Goal: Task Accomplishment & Management: Complete application form

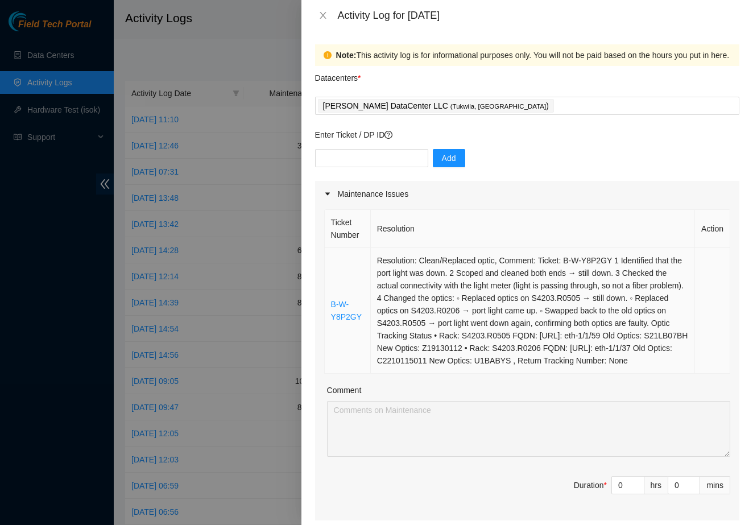
click at [388, 306] on td "Resolution: Clean/Replaced optic, Comment: Ticket: B-W-Y8P2GY 1 Identified that…" at bounding box center [533, 311] width 324 height 126
click at [324, 16] on icon "close" at bounding box center [323, 15] width 6 height 7
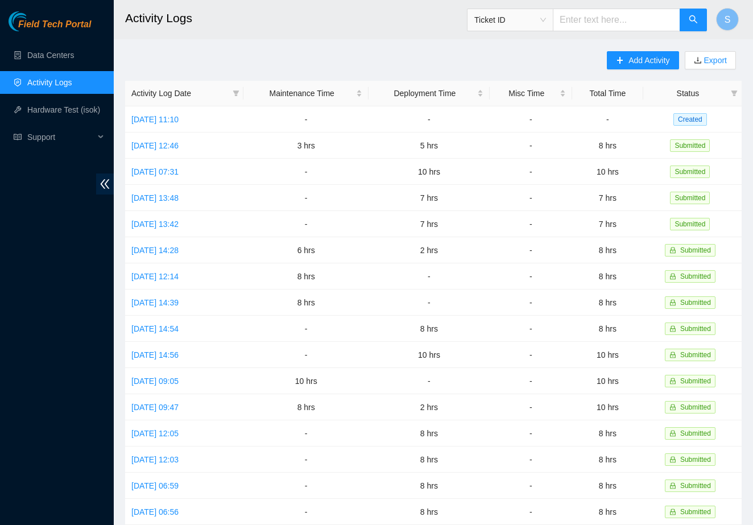
click at [70, 67] on ul "Data Centers Activity Logs Hardware Test (isok) Support" at bounding box center [57, 96] width 114 height 109
click at [70, 60] on link "Data Centers" at bounding box center [50, 55] width 47 height 9
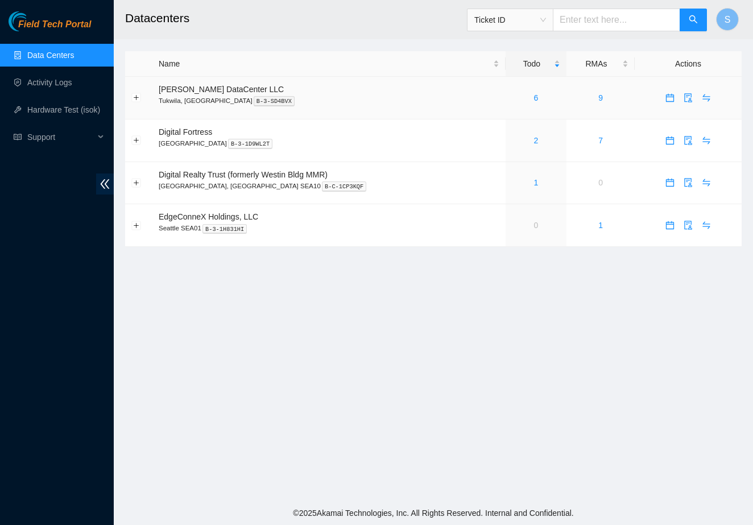
click at [523, 100] on div "6" at bounding box center [536, 98] width 48 height 13
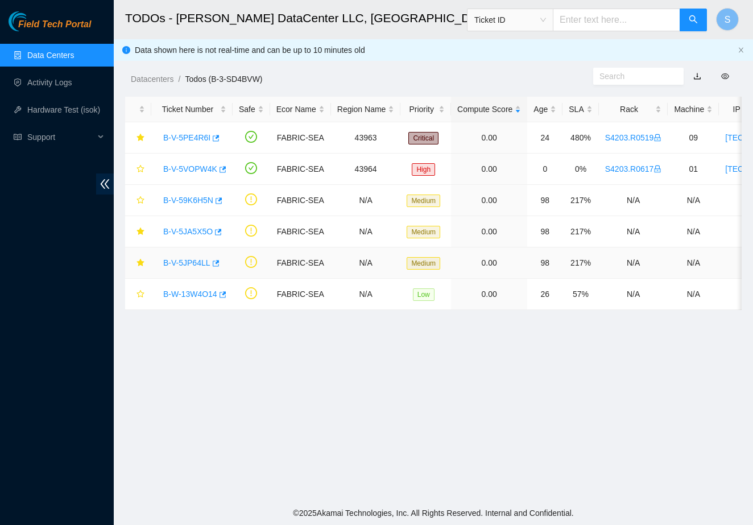
click at [201, 265] on link "B-V-5JP64LL" at bounding box center [186, 262] width 47 height 9
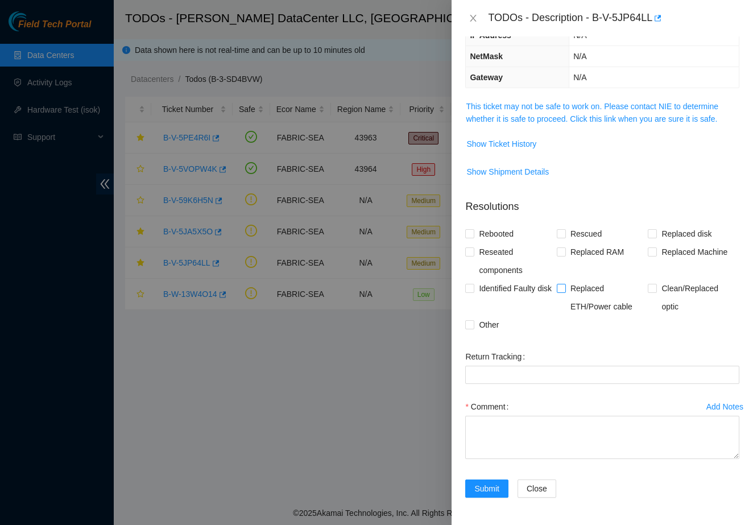
scroll to position [110, 0]
click at [659, 287] on span "Clean/Replaced optic" at bounding box center [698, 297] width 82 height 36
click at [656, 287] on input "Clean/Replaced optic" at bounding box center [652, 288] width 8 height 8
checkbox input "true"
click at [538, 457] on textarea "Comment" at bounding box center [602, 437] width 274 height 43
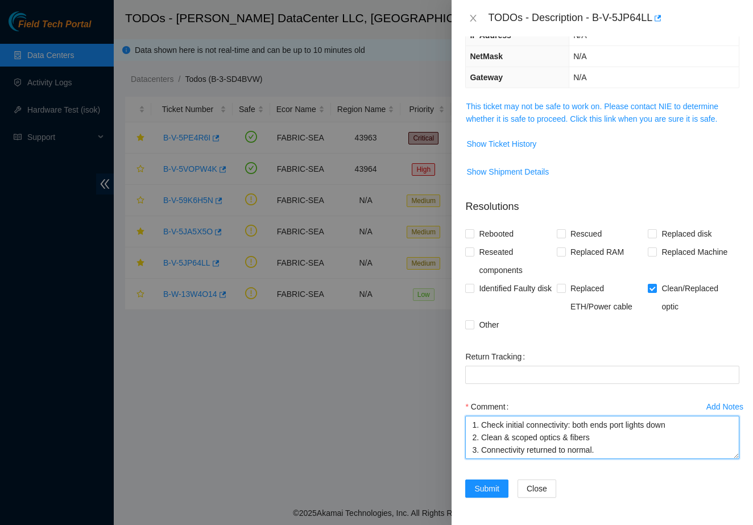
scroll to position [9, 0]
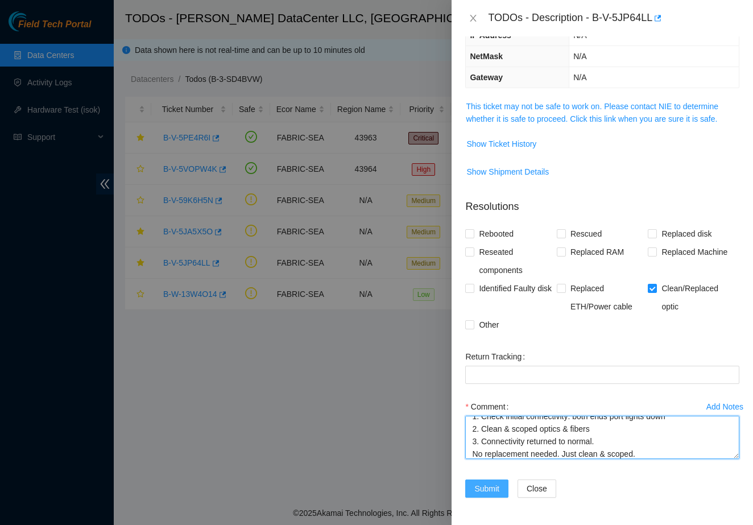
type textarea "1. Check initial connectivity: both ends port lights down 2. Clean & scoped opt…"
click at [487, 489] on span "Submit" at bounding box center [486, 488] width 25 height 13
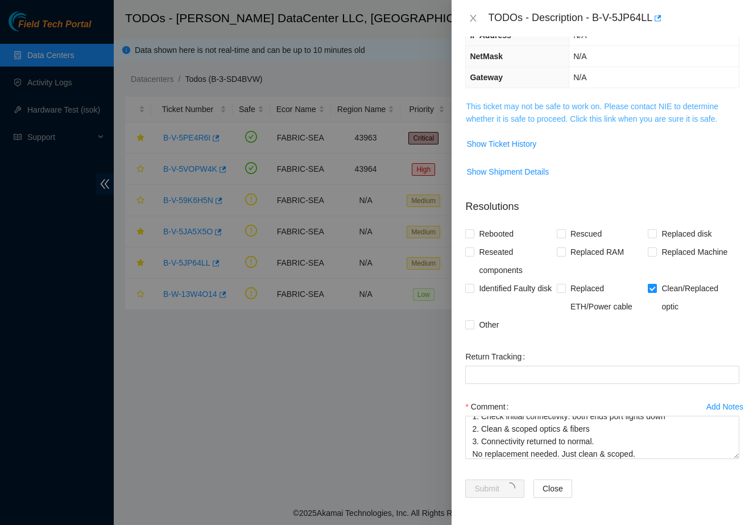
click at [590, 118] on link "This ticket may not be safe to work on. Please contact NIE to determine whether…" at bounding box center [592, 113] width 253 height 22
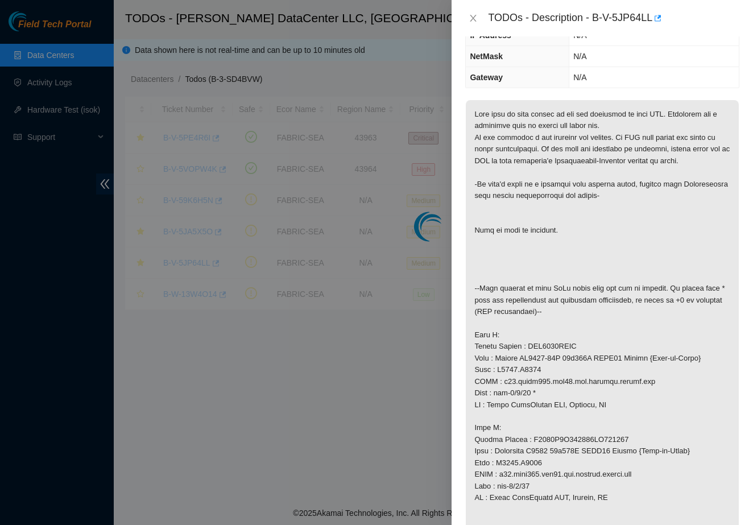
scroll to position [0, 0]
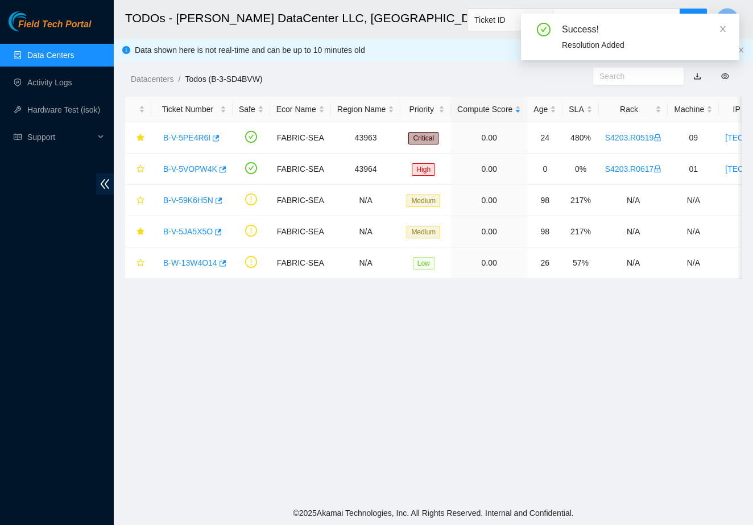
click at [359, 313] on main "TODOs - [PERSON_NAME] DataCenter LLC, [GEOGRAPHIC_DATA], [GEOGRAPHIC_DATA] Tick…" at bounding box center [433, 250] width 639 height 501
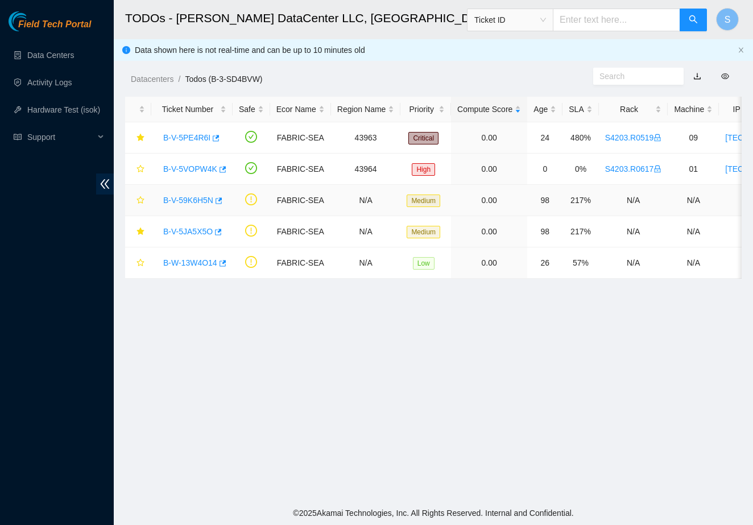
click at [206, 206] on div "B-V-59K6H5N" at bounding box center [192, 200] width 69 height 18
click at [208, 200] on link "B-V-59K6H5N" at bounding box center [188, 200] width 50 height 9
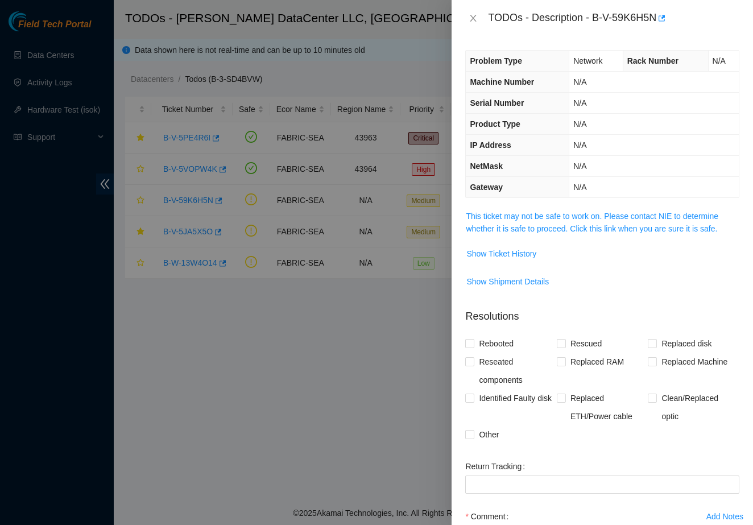
click at [568, 223] on span "This ticket may not be safe to work on. Please contact NIE to determine whether…" at bounding box center [602, 222] width 273 height 25
click at [568, 227] on link "This ticket may not be safe to work on. Please contact NIE to determine whether…" at bounding box center [592, 223] width 253 height 22
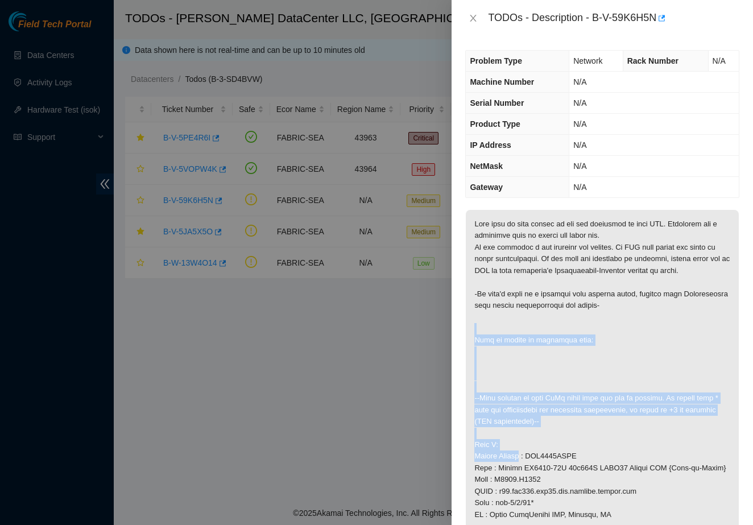
drag, startPoint x: 526, startPoint y: 336, endPoint x: 522, endPoint y: 457, distance: 121.2
click at [522, 457] on p at bounding box center [602, 468] width 273 height 516
click at [555, 351] on p at bounding box center [602, 468] width 273 height 516
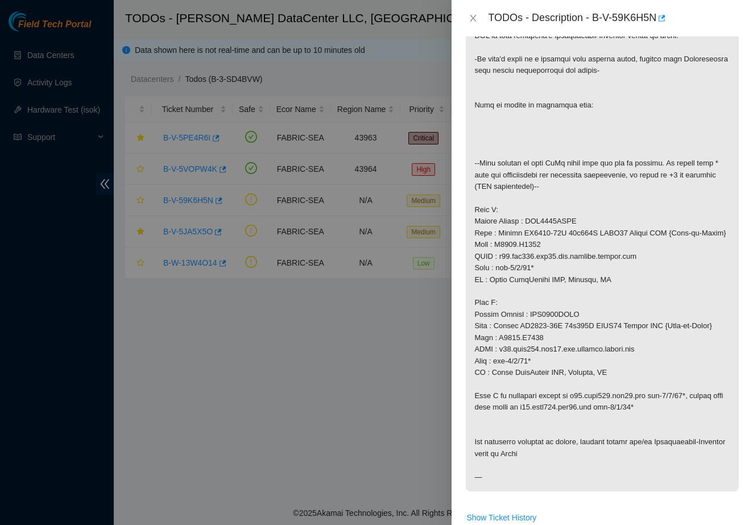
scroll to position [233, 0]
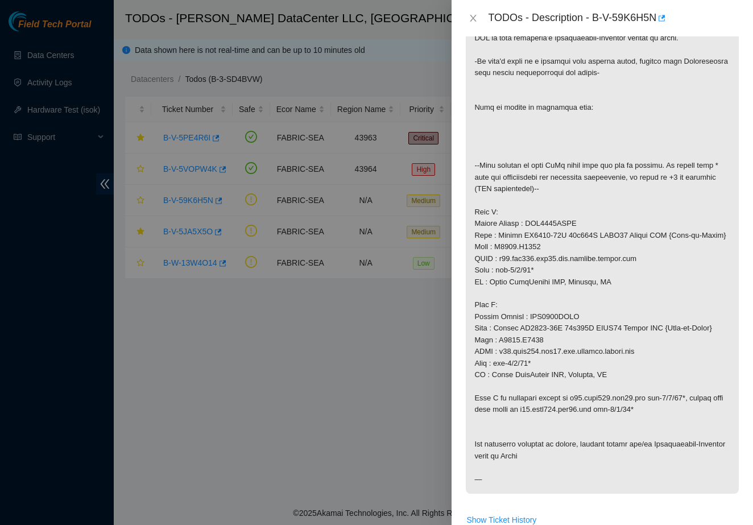
click at [97, 278] on div at bounding box center [376, 262] width 753 height 525
click at [273, 338] on div at bounding box center [376, 262] width 753 height 525
click at [479, 10] on div "TODOs - Description - B-V-59K6H5N" at bounding box center [602, 18] width 274 height 18
click at [479, 11] on div "TODOs - Description - B-V-59K6H5N" at bounding box center [602, 18] width 274 height 18
click at [468, 19] on button "Close" at bounding box center [473, 18] width 16 height 11
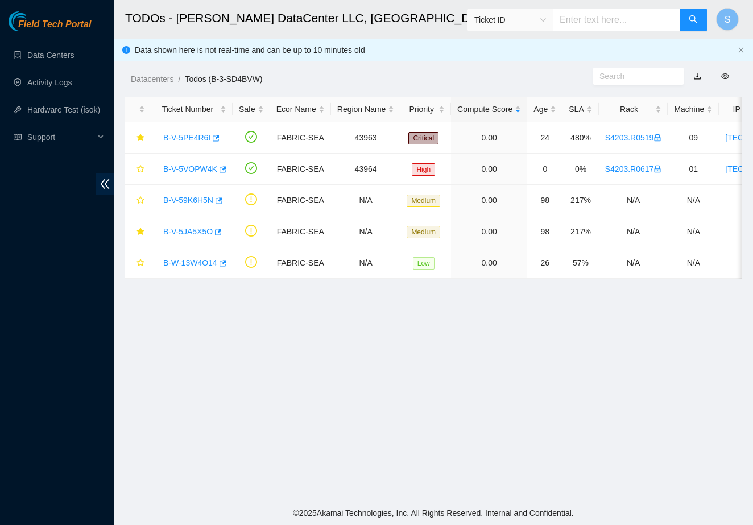
scroll to position [110, 0]
click at [181, 266] on link "B-W-13W4O14" at bounding box center [190, 262] width 54 height 9
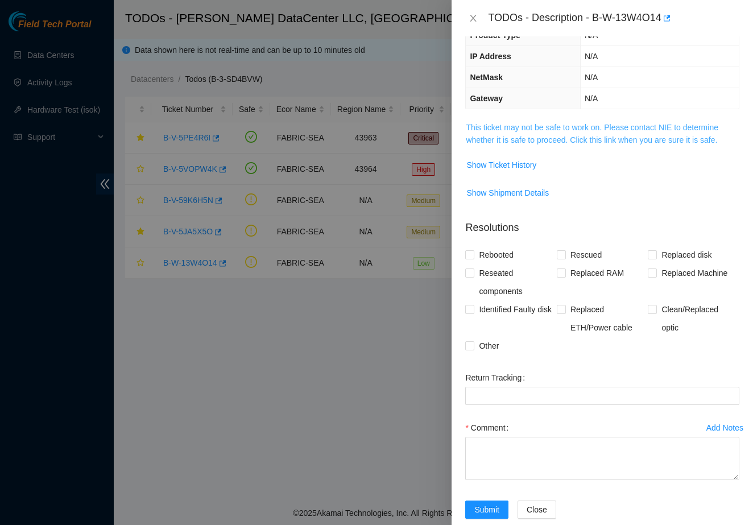
click at [495, 129] on link "This ticket may not be safe to work on. Please contact NIE to determine whether…" at bounding box center [592, 134] width 253 height 22
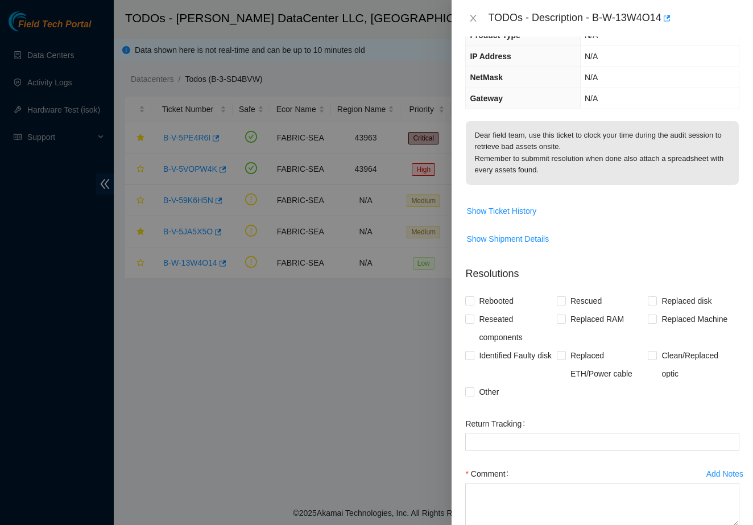
click at [295, 351] on div at bounding box center [376, 262] width 753 height 525
click at [393, 436] on div at bounding box center [376, 262] width 753 height 525
click at [471, 9] on div "TODOs - Description - B-W-13W4O14" at bounding box center [602, 18] width 274 height 18
click at [473, 14] on icon "close" at bounding box center [473, 18] width 9 height 9
